Goal: Information Seeking & Learning: Learn about a topic

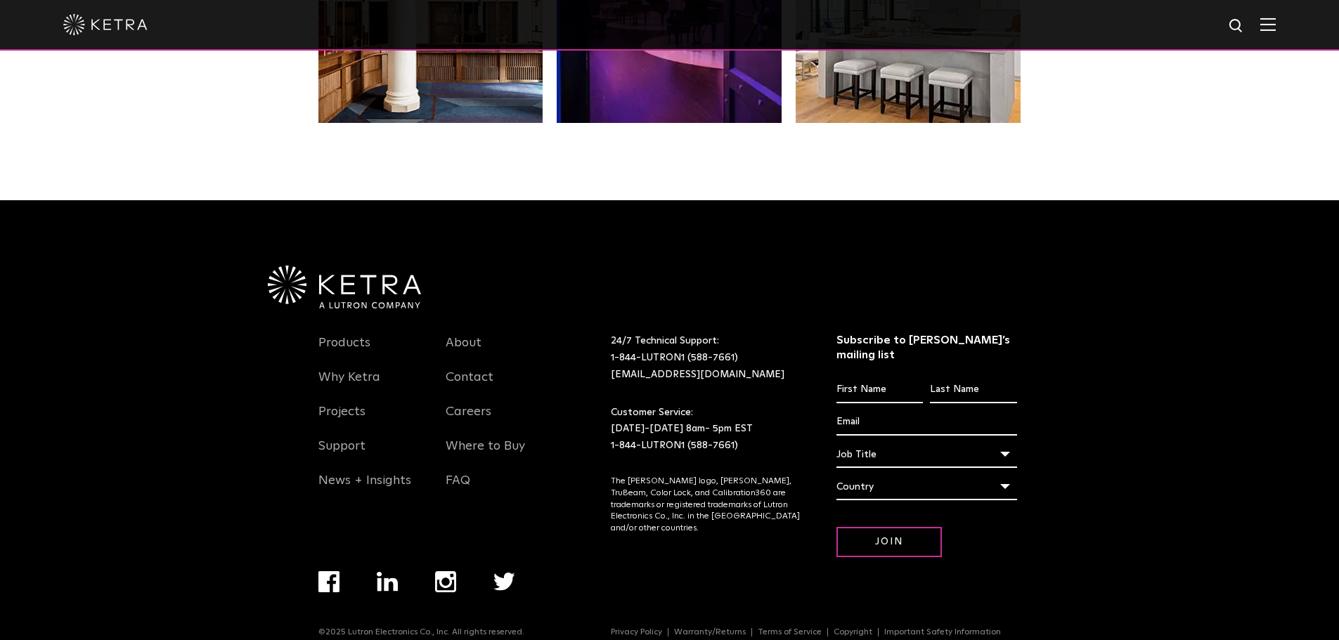
scroll to position [2956, 0]
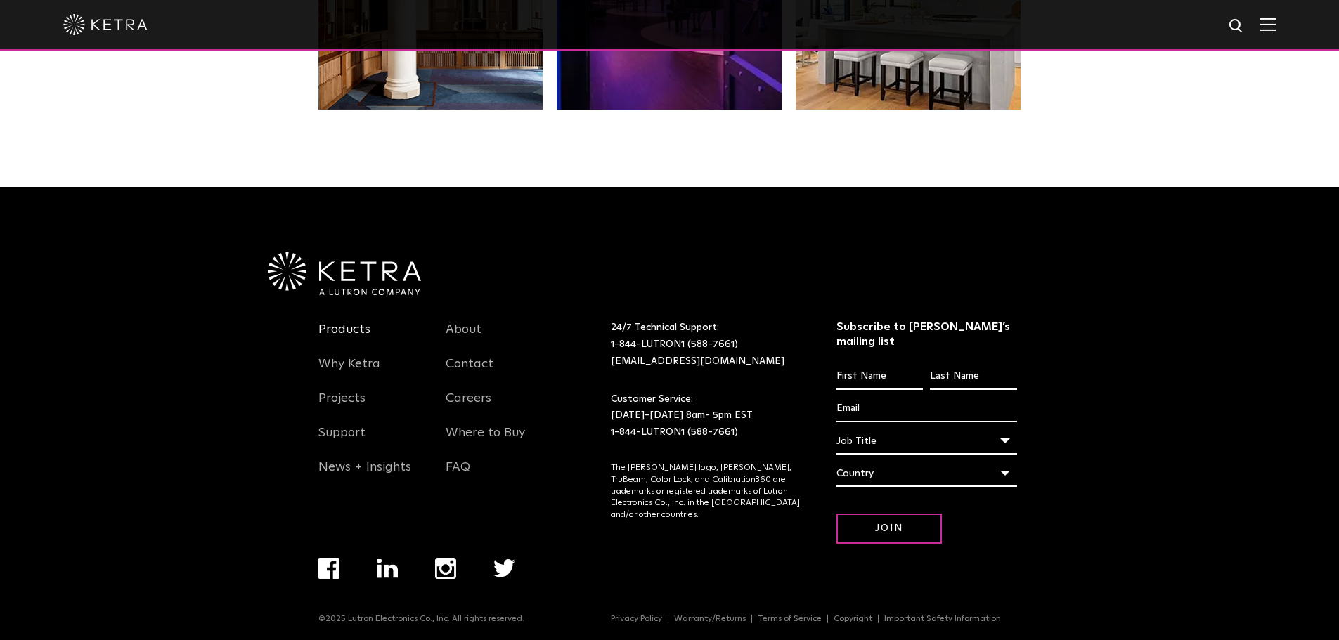
click at [353, 330] on link "Products" at bounding box center [344, 338] width 52 height 32
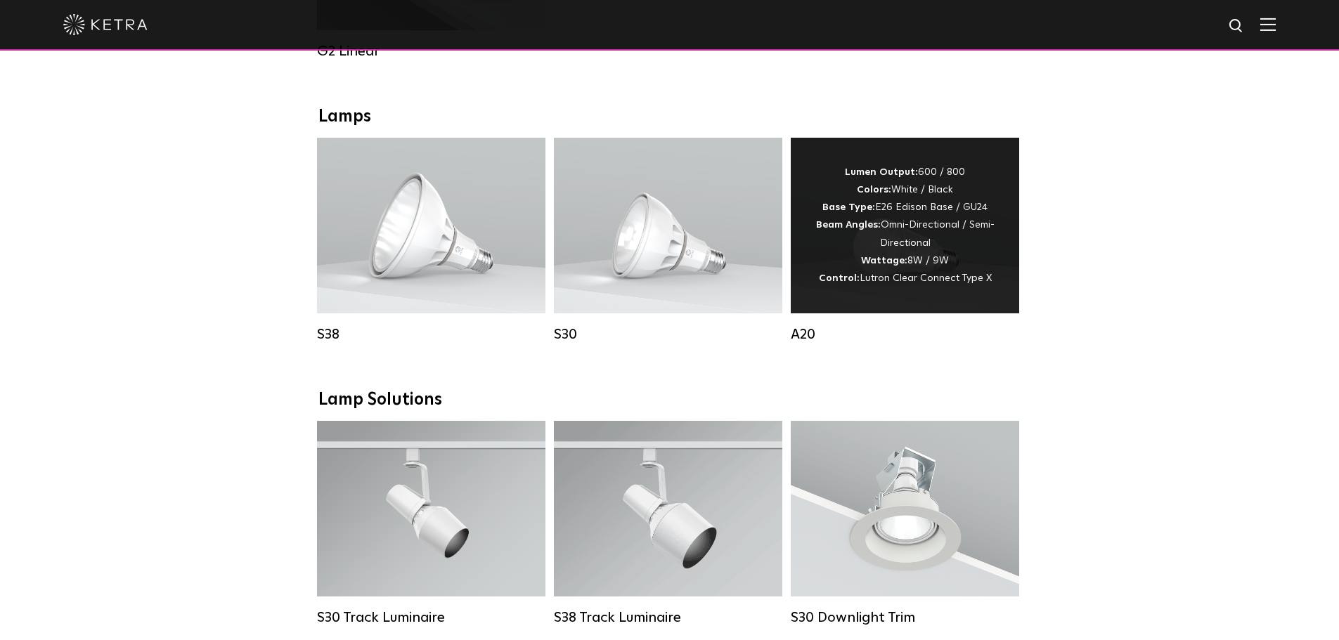
scroll to position [913, 0]
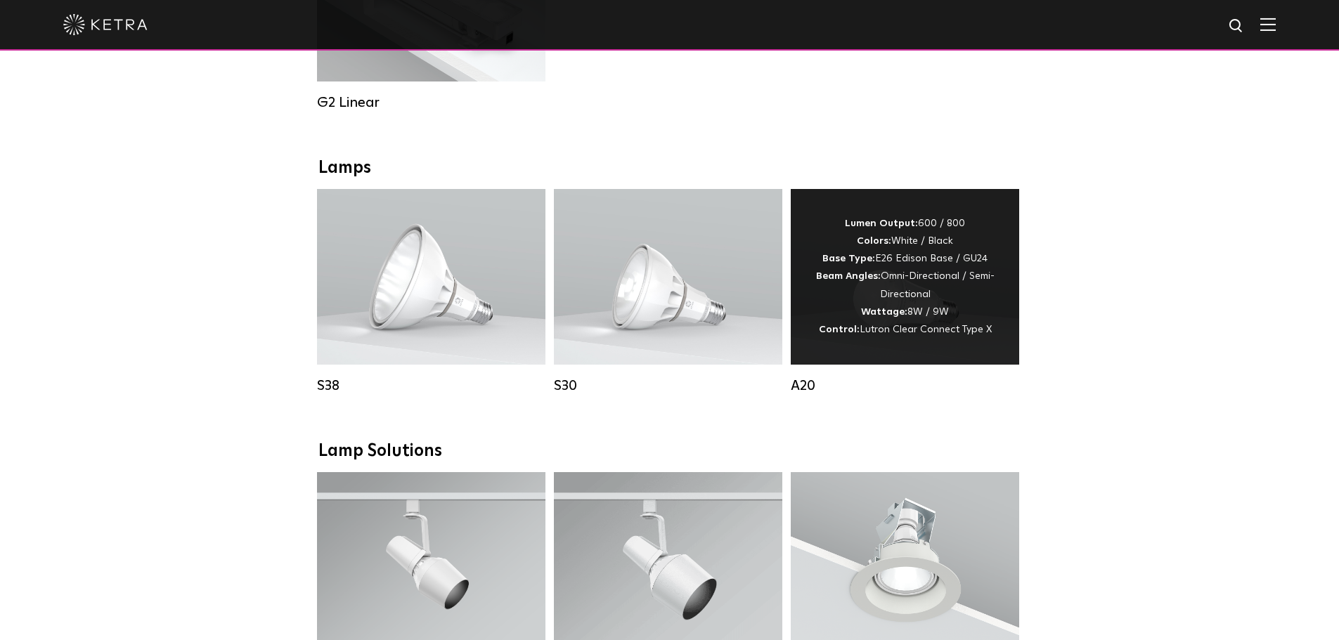
click at [891, 290] on div "Lumen Output: 600 / 800 Colors: White / Black Base Type: E26 Edison Base / GU24…" at bounding box center [905, 277] width 186 height 124
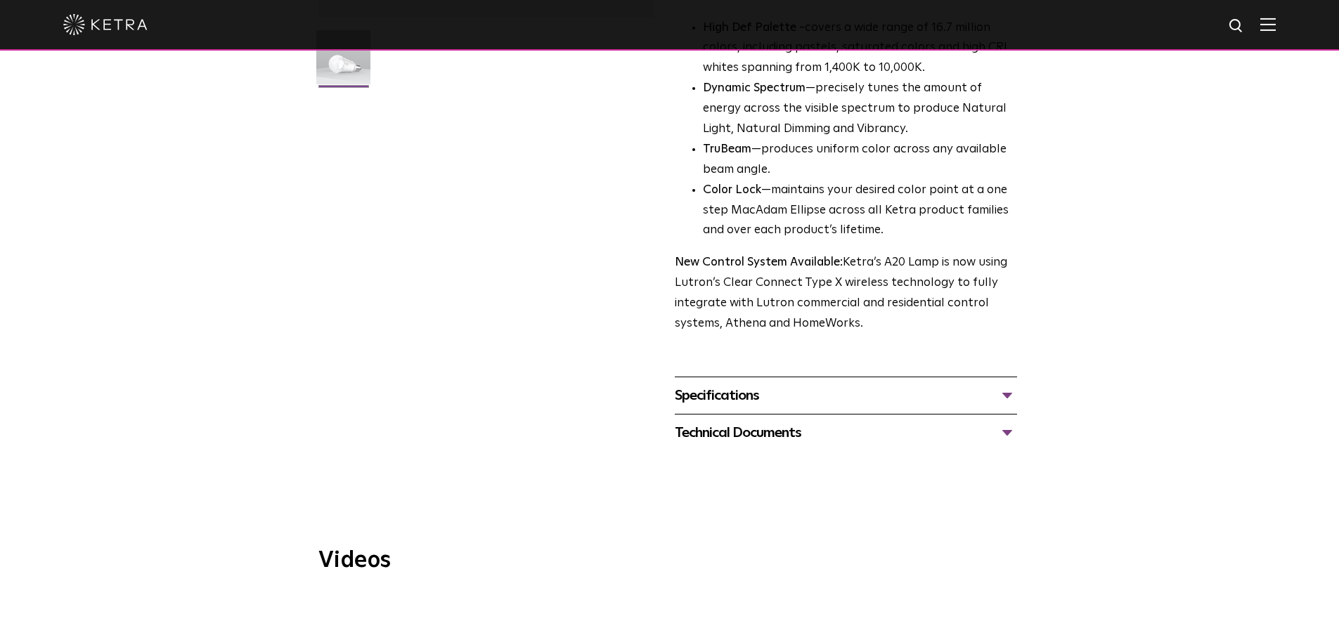
scroll to position [211, 0]
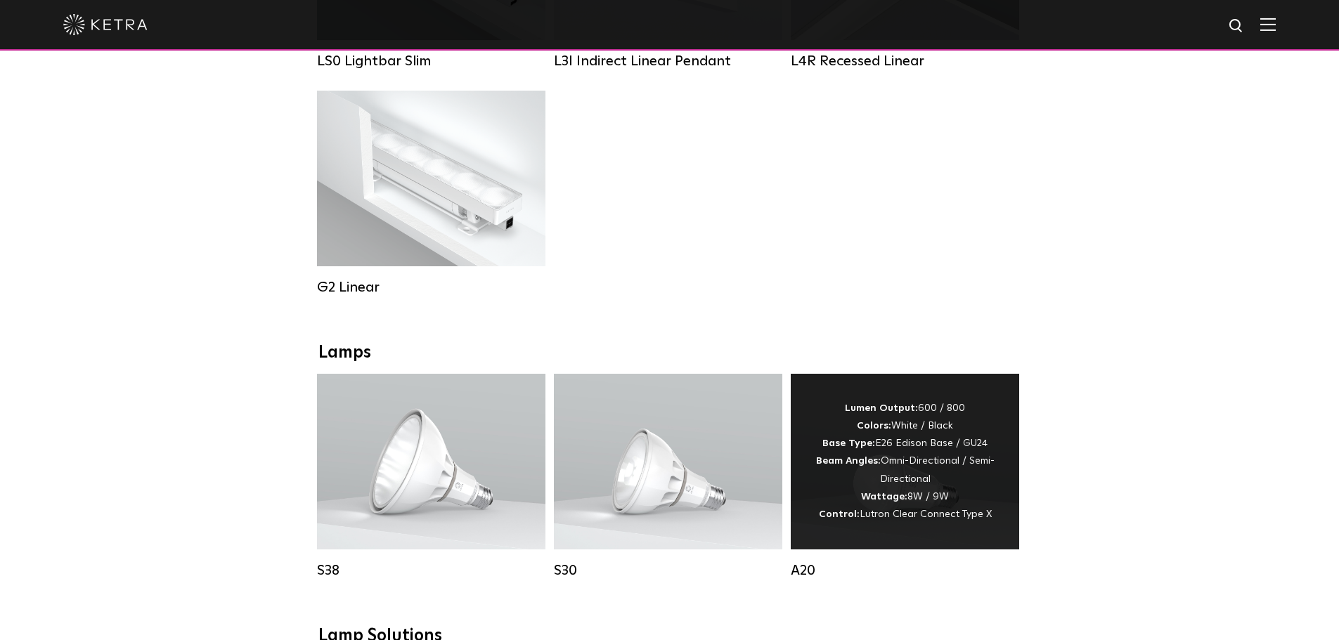
scroll to position [773, 0]
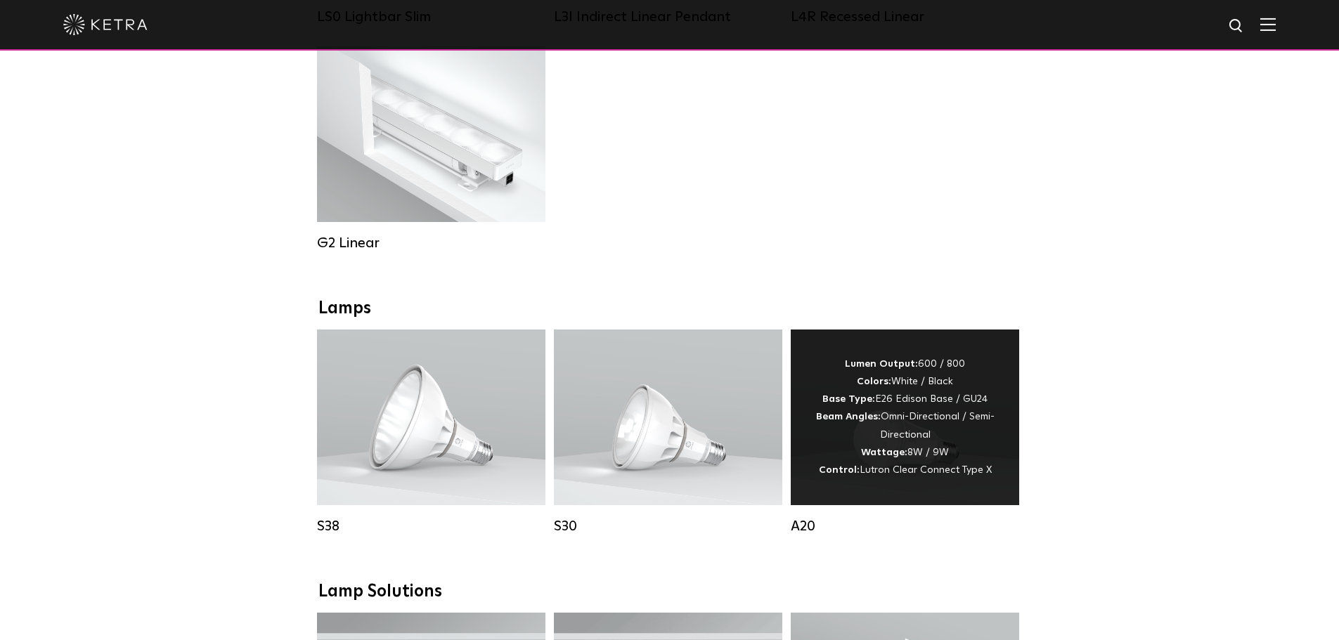
click at [876, 422] on strong "Beam Angles:" at bounding box center [848, 417] width 65 height 10
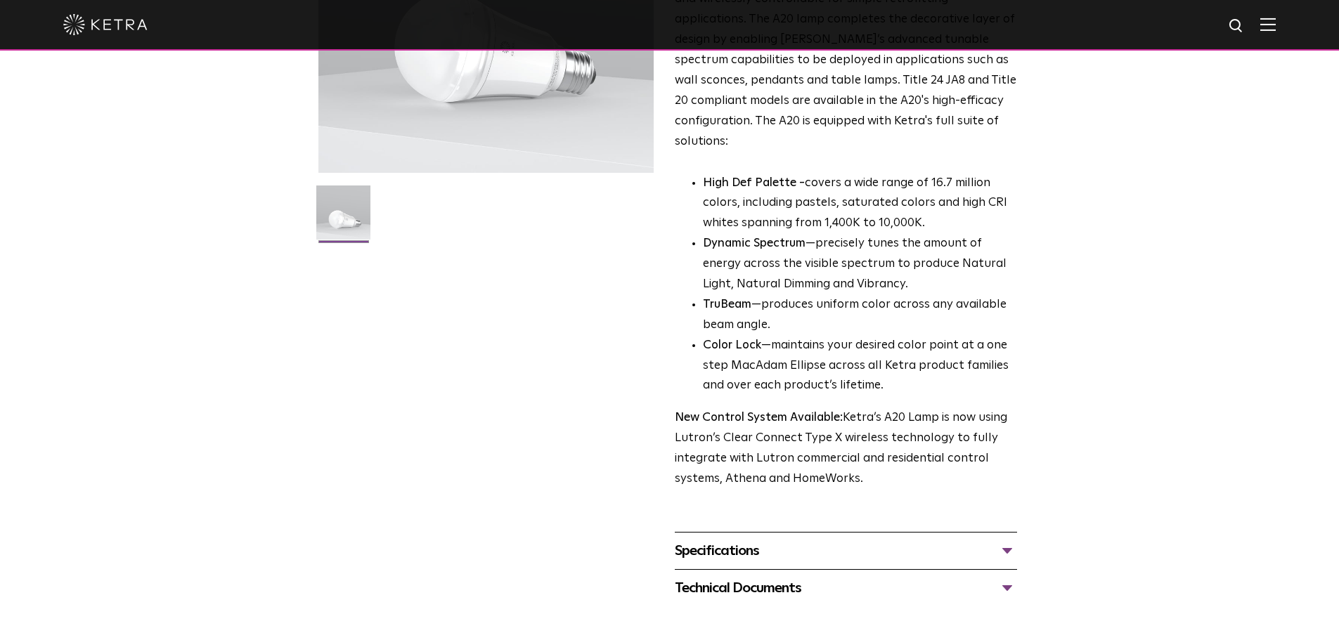
scroll to position [281, 0]
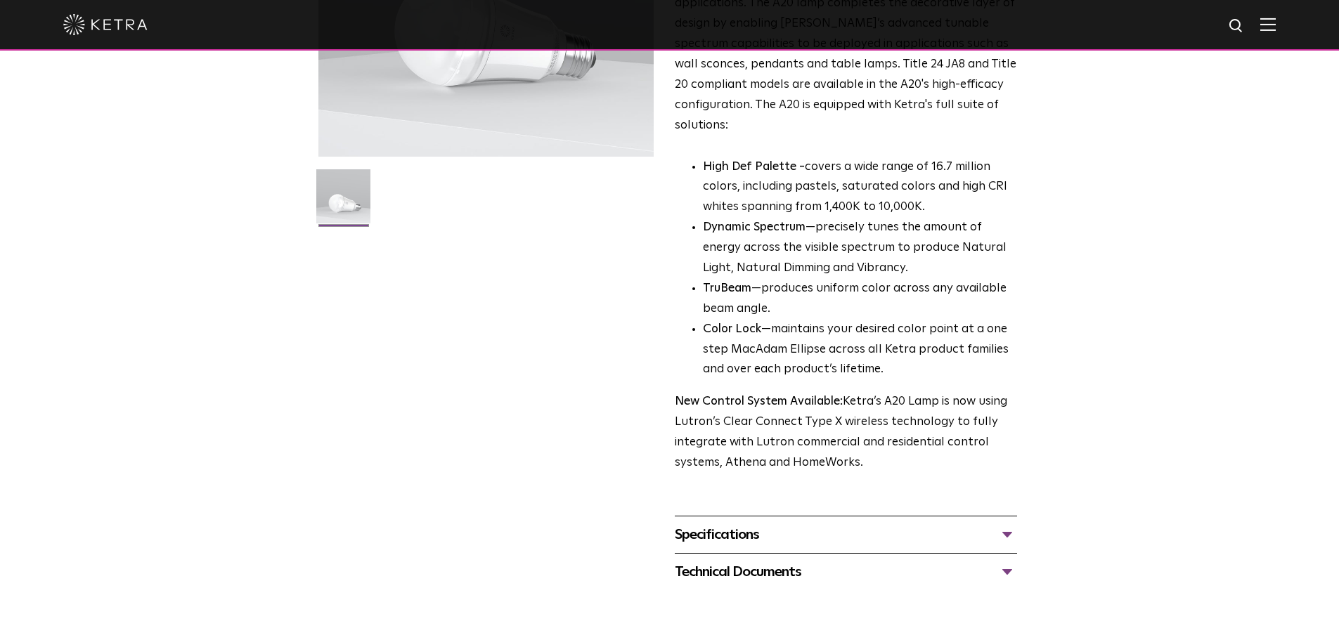
click at [741, 524] on div "Specifications" at bounding box center [846, 535] width 342 height 22
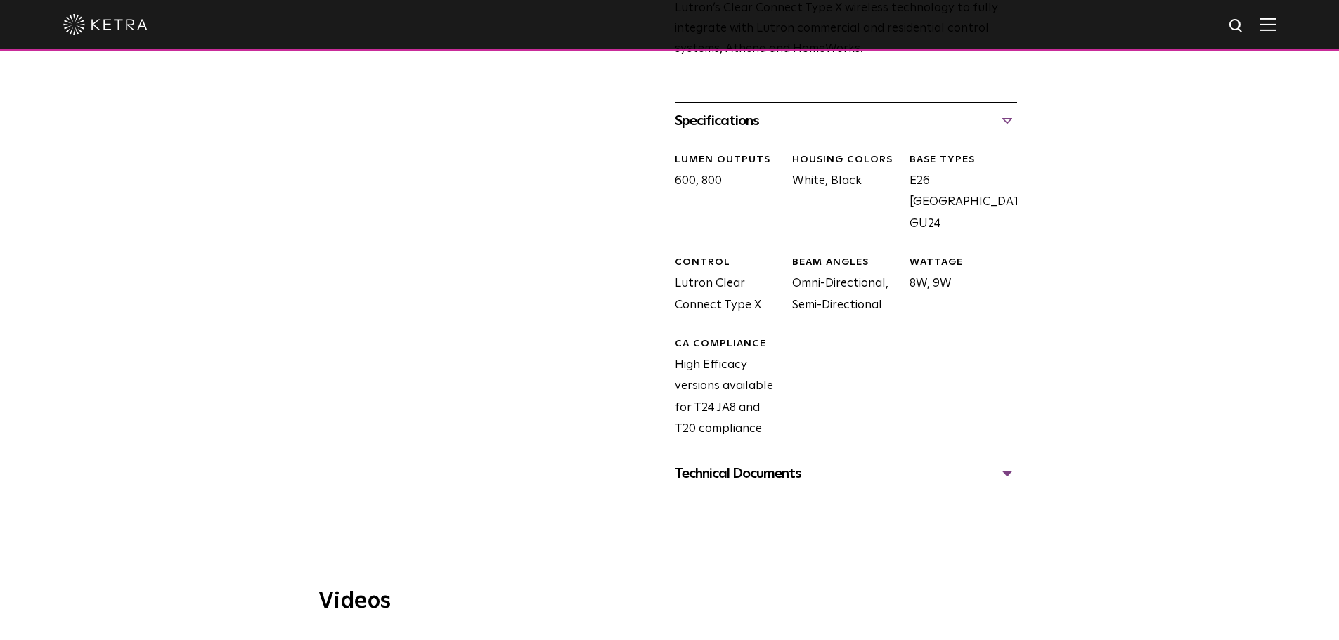
scroll to position [703, 0]
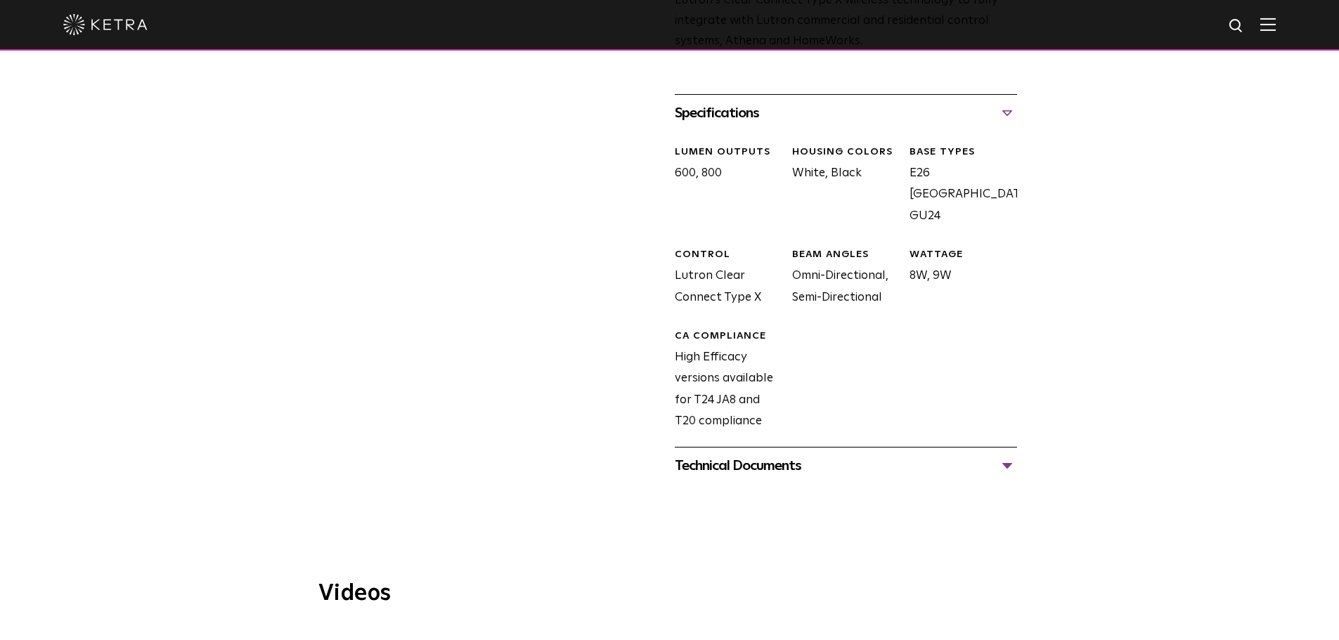
click at [757, 455] on div "Technical Documents" at bounding box center [846, 466] width 342 height 22
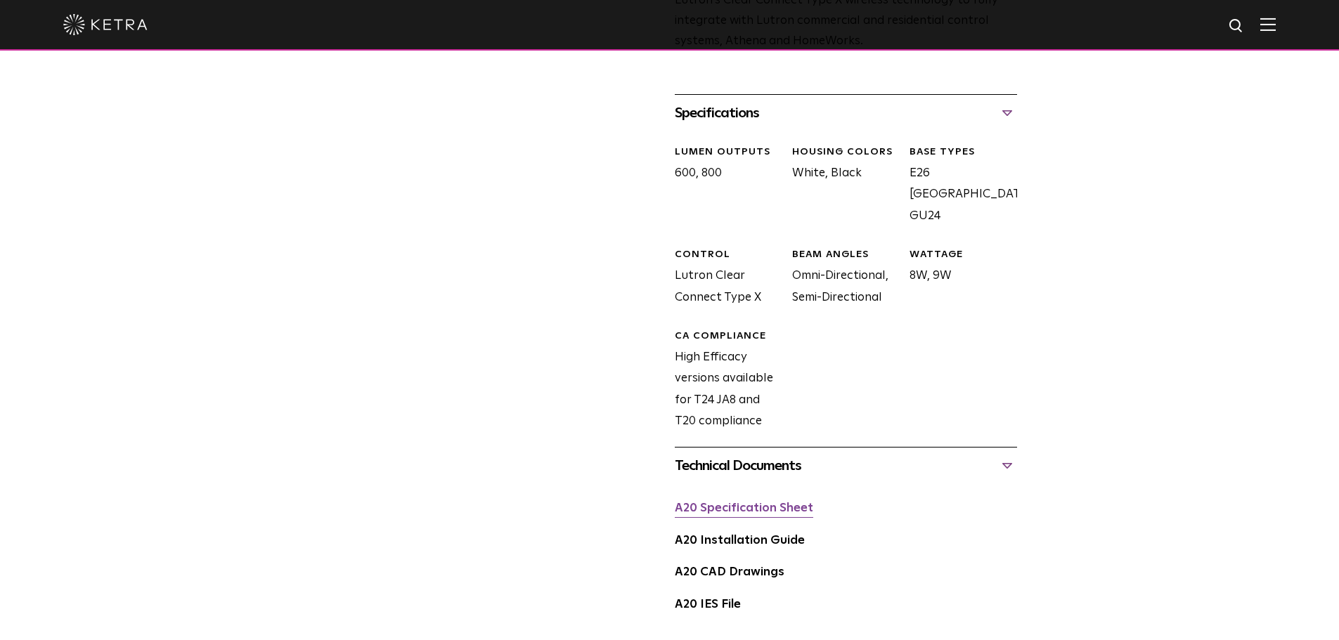
click at [762, 502] on link "A20 Specification Sheet" at bounding box center [744, 508] width 138 height 12
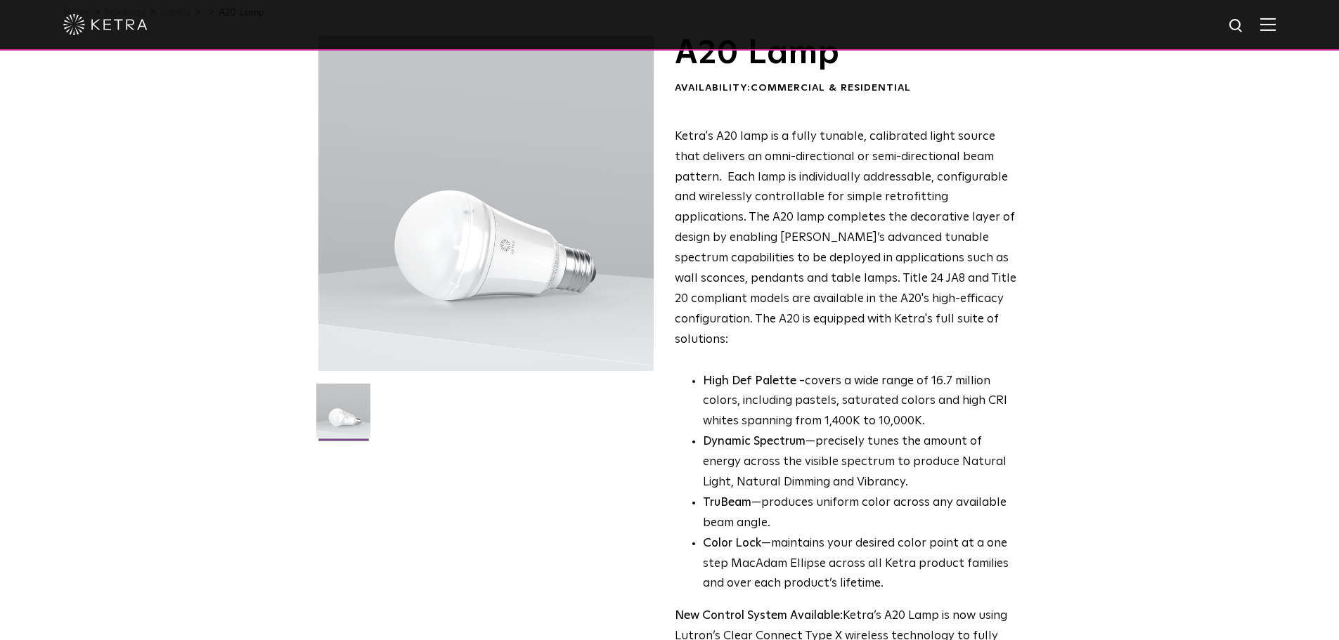
scroll to position [0, 0]
